Goal: Task Accomplishment & Management: Use online tool/utility

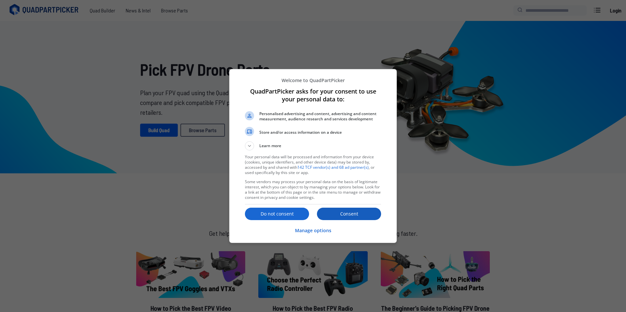
click at [359, 216] on p "Consent" at bounding box center [349, 214] width 64 height 7
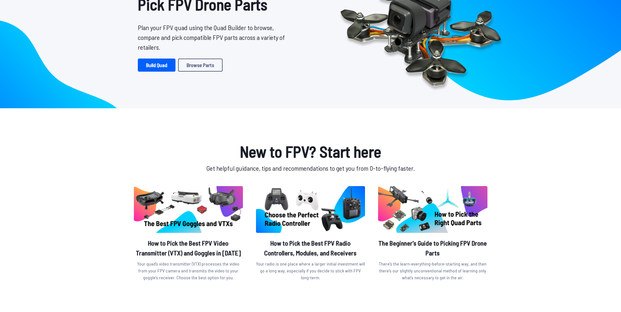
scroll to position [65, 0]
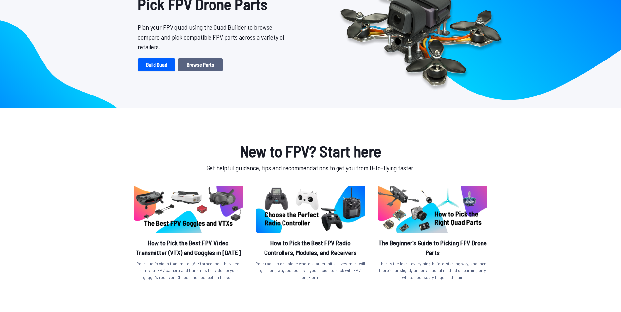
click at [213, 63] on link "Browse Parts" at bounding box center [200, 64] width 45 height 13
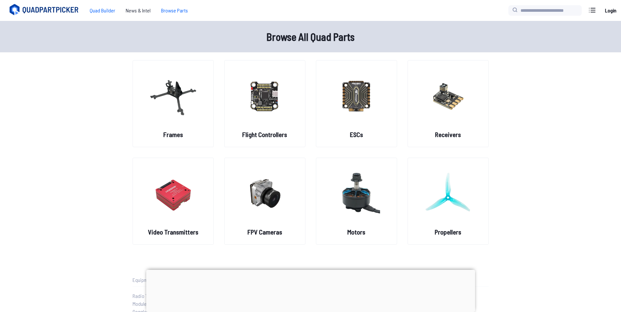
click at [105, 12] on span "Quad Builder" at bounding box center [102, 10] width 36 height 13
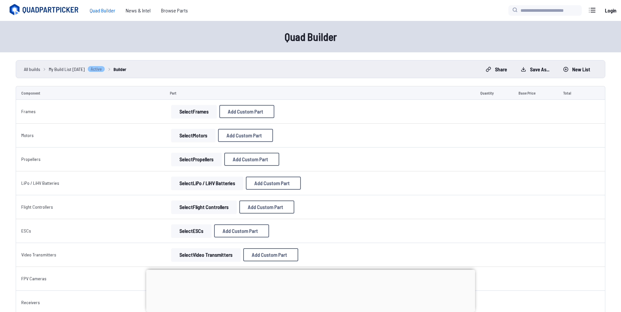
click at [192, 116] on button "Select Frames" at bounding box center [194, 111] width 46 height 13
click at [192, 113] on button "Select Frames" at bounding box center [194, 111] width 46 height 13
click at [182, 113] on button "Select Frames" at bounding box center [194, 111] width 46 height 13
click at [184, 113] on button "Select Frames" at bounding box center [194, 111] width 46 height 13
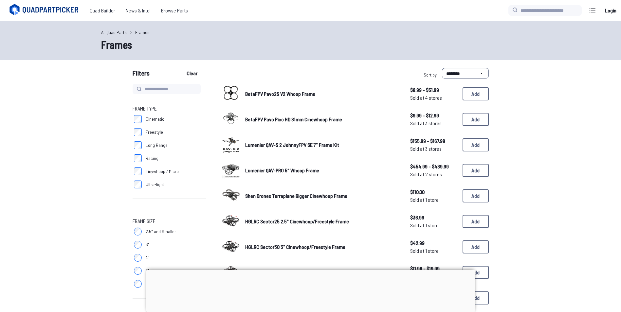
click at [148, 132] on span "Freestyle" at bounding box center [154, 132] width 17 height 7
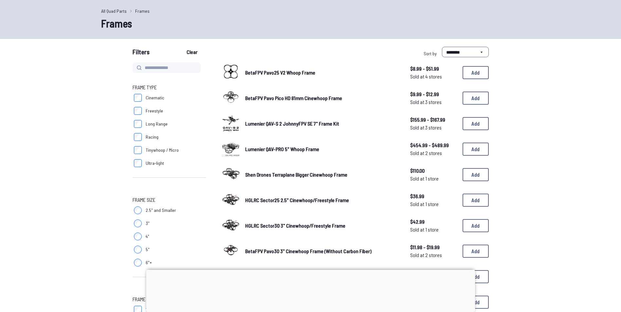
scroll to position [33, 0]
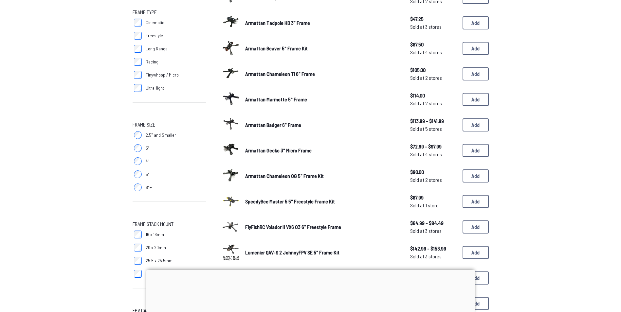
scroll to position [98, 0]
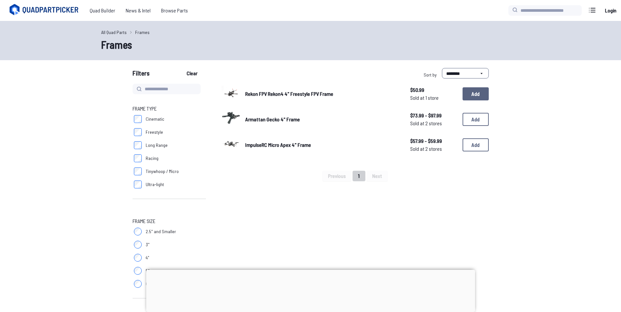
click at [476, 93] on button "Add" at bounding box center [476, 93] width 26 height 13
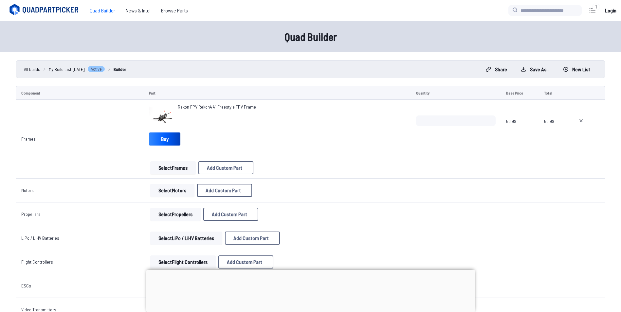
click at [172, 193] on button "Select Motors" at bounding box center [172, 190] width 44 height 13
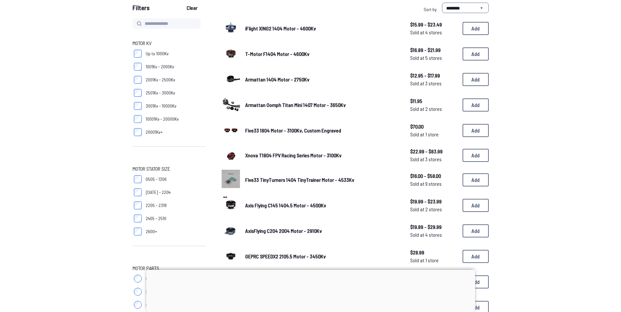
scroll to position [33, 0]
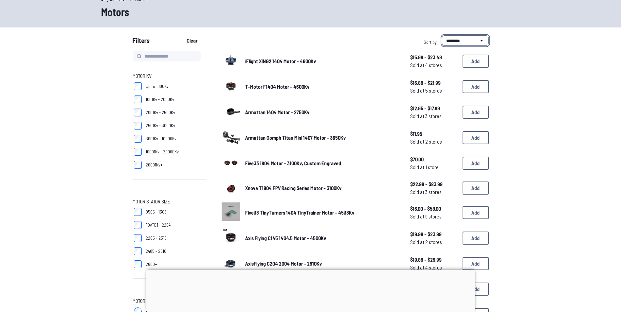
click at [452, 38] on select "**********" at bounding box center [465, 40] width 47 height 10
click at [479, 89] on button "Add" at bounding box center [476, 86] width 26 height 13
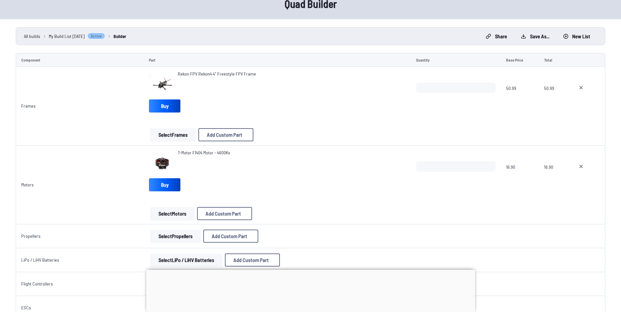
scroll to position [45, 0]
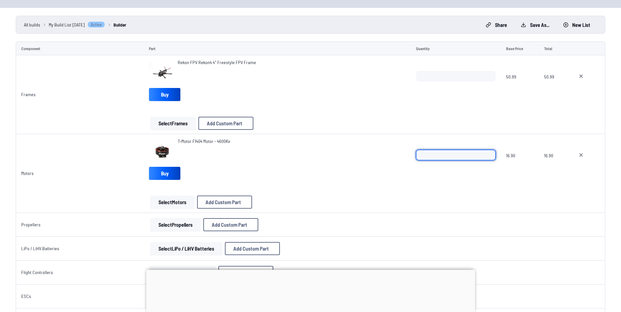
click at [488, 152] on input "*" at bounding box center [456, 155] width 80 height 10
type input "*"
click at [488, 152] on input "*" at bounding box center [456, 155] width 80 height 10
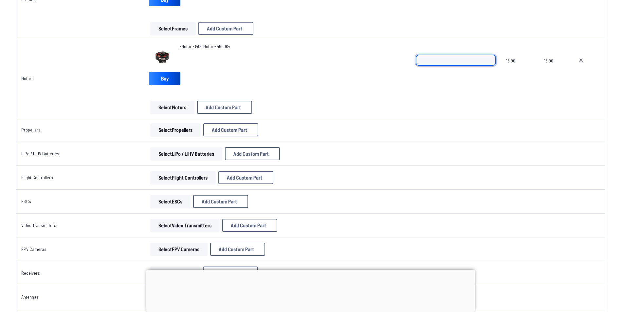
scroll to position [143, 0]
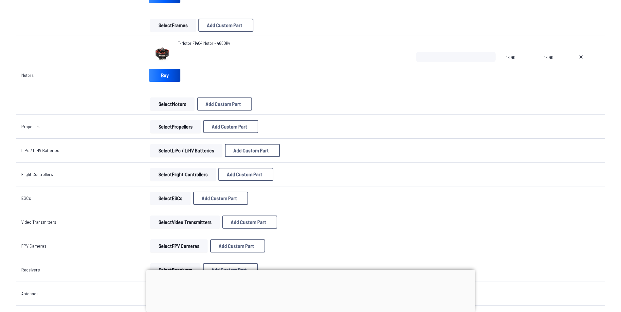
click at [181, 123] on button "Select Propellers" at bounding box center [175, 126] width 50 height 13
click at [185, 130] on button "Select Propellers" at bounding box center [175, 126] width 50 height 13
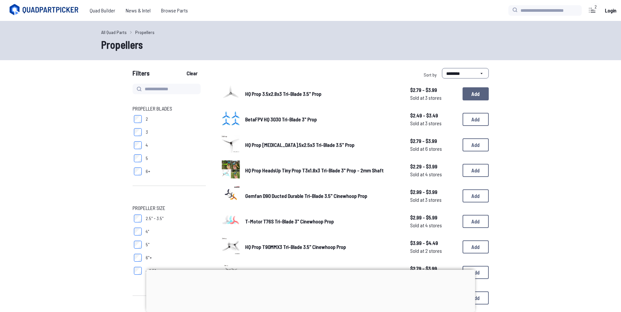
click at [471, 96] on button "Add" at bounding box center [476, 93] width 26 height 13
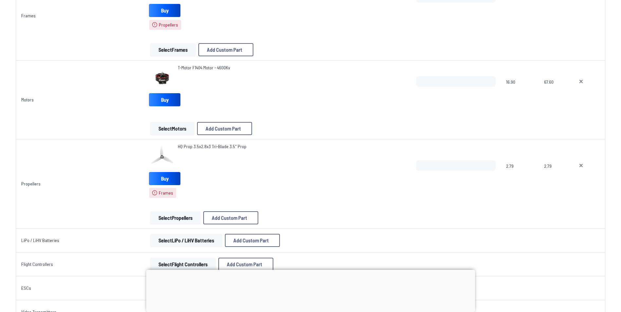
scroll to position [164, 0]
drag, startPoint x: 580, startPoint y: 164, endPoint x: 571, endPoint y: 167, distance: 9.3
click at [579, 165] on icon at bounding box center [581, 165] width 5 height 5
type textarea "**********"
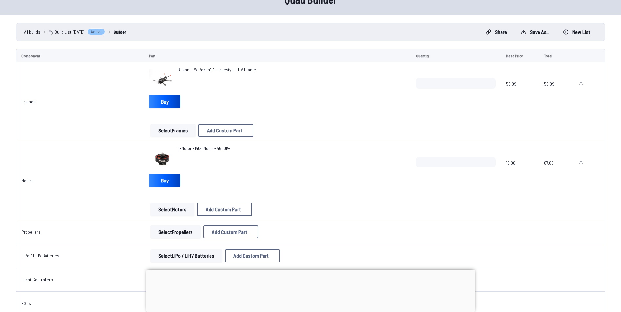
scroll to position [26, 0]
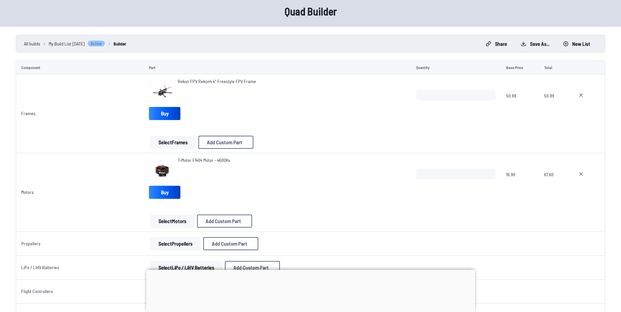
click at [165, 240] on button "Select Propellers" at bounding box center [175, 243] width 50 height 13
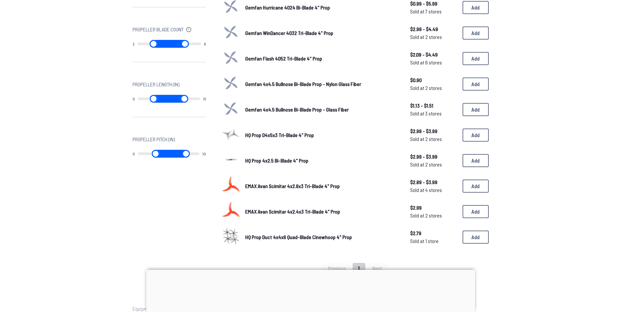
scroll to position [299, 0]
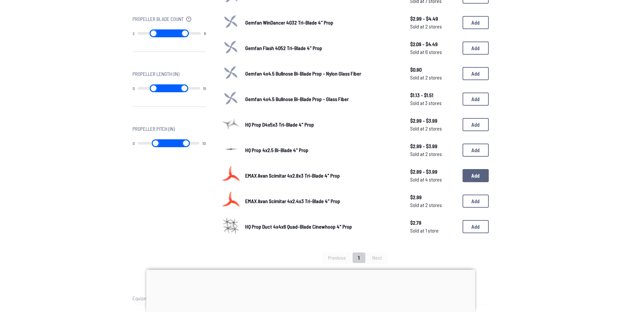
click at [473, 178] on button "Add" at bounding box center [476, 175] width 26 height 13
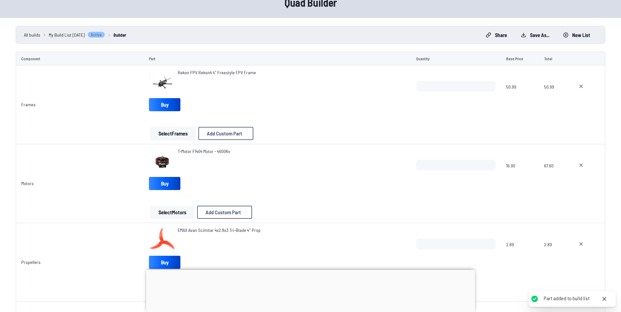
scroll to position [98, 0]
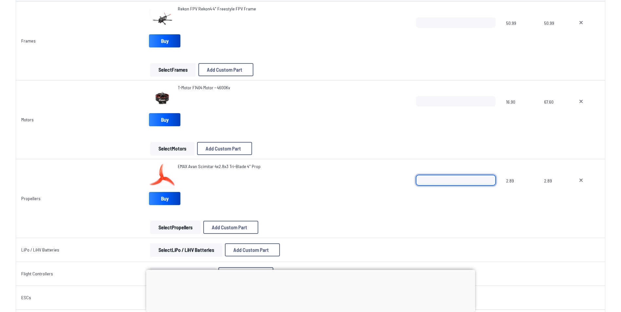
click at [489, 178] on input "*" at bounding box center [456, 180] width 80 height 10
click at [487, 178] on input "*" at bounding box center [456, 180] width 80 height 10
type input "*"
click at [487, 178] on input "*" at bounding box center [456, 180] width 80 height 10
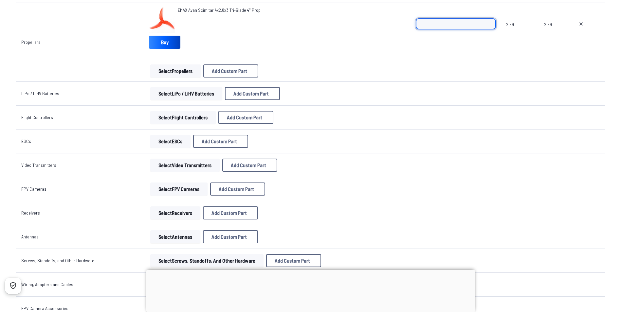
scroll to position [229, 0]
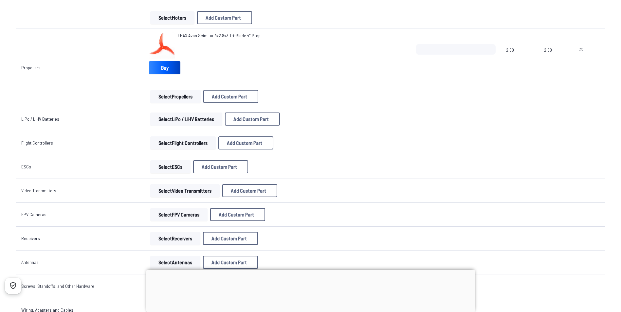
click at [186, 217] on button "Select FPV Cameras" at bounding box center [178, 214] width 57 height 13
click at [190, 214] on button "Select FPV Cameras" at bounding box center [178, 214] width 57 height 13
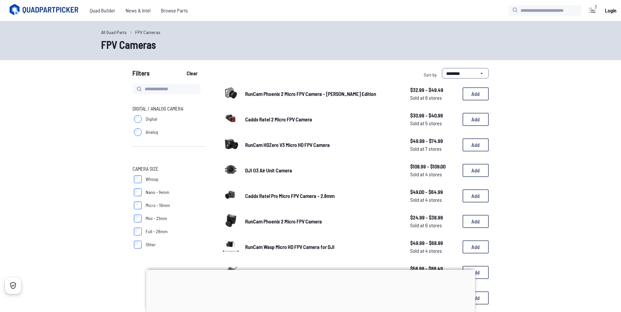
click at [144, 117] on label "Digital" at bounding box center [169, 119] width 73 height 13
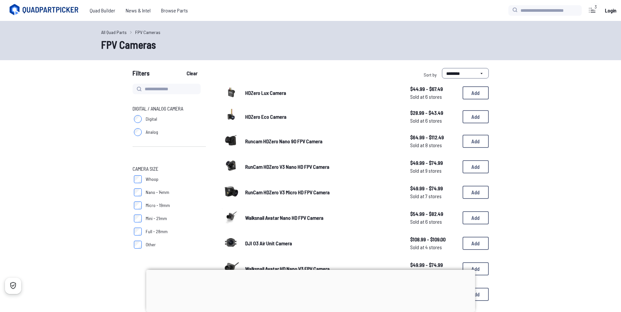
click at [142, 118] on label "Digital" at bounding box center [169, 119] width 73 height 13
click at [152, 85] on input at bounding box center [167, 89] width 68 height 10
type input "**"
click at [181, 68] on button "Clear" at bounding box center [192, 73] width 22 height 10
type input "**"
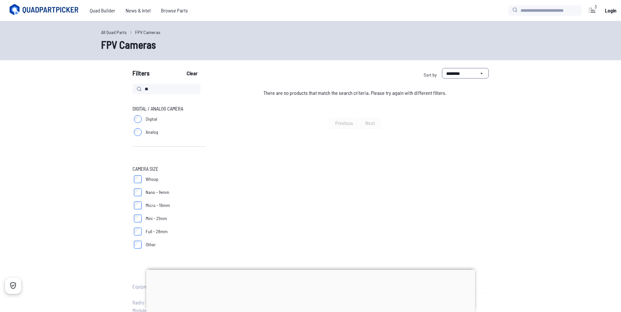
click at [133, 236] on label "Full - 28mm" at bounding box center [169, 231] width 73 height 13
drag, startPoint x: 171, startPoint y: 88, endPoint x: 81, endPoint y: 87, distance: 90.4
click at [81, 87] on form "**********" at bounding box center [310, 159] width 621 height 183
click at [181, 68] on button "Clear" at bounding box center [192, 73] width 22 height 10
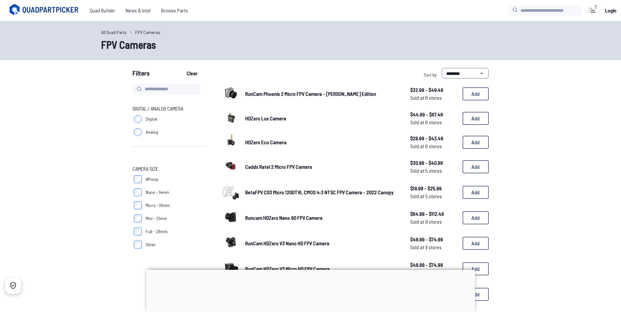
click at [596, 9] on div "3" at bounding box center [595, 7] width 9 height 7
click at [592, 10] on icon at bounding box center [592, 10] width 10 height 10
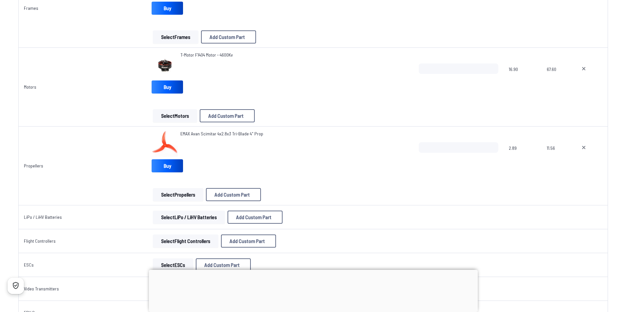
scroll to position [196, 0]
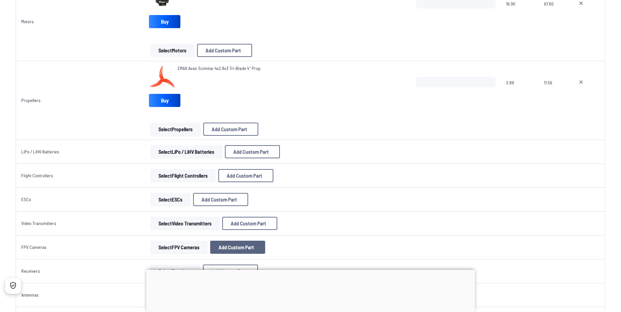
click at [241, 242] on button "Add Custom Part" at bounding box center [237, 247] width 55 height 13
select select "**********"
click at [277, 96] on input at bounding box center [313, 103] width 139 height 14
type input "******"
click at [297, 126] on input at bounding box center [313, 129] width 139 height 14
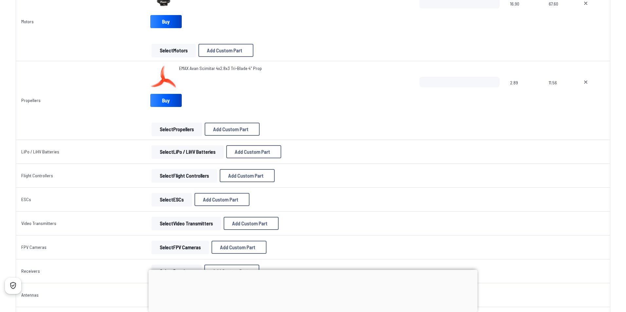
type input "***"
click at [254, 152] on input "*" at bounding box center [313, 157] width 139 height 14
drag, startPoint x: 254, startPoint y: 153, endPoint x: 249, endPoint y: 154, distance: 5.4
click at [249, 154] on input "*" at bounding box center [313, 157] width 139 height 14
type input "***"
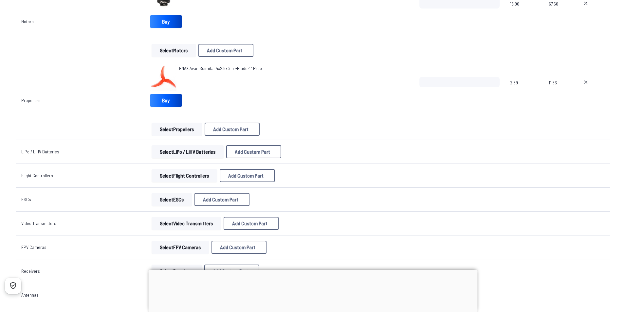
click at [291, 188] on input at bounding box center [313, 184] width 139 height 14
paste input "**********"
type input "**********"
click at [376, 249] on button "Add Custom Part" at bounding box center [362, 244] width 42 height 9
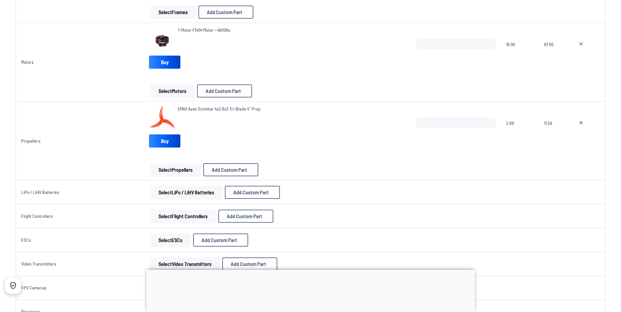
scroll to position [98, 0]
